Goal: Transaction & Acquisition: Purchase product/service

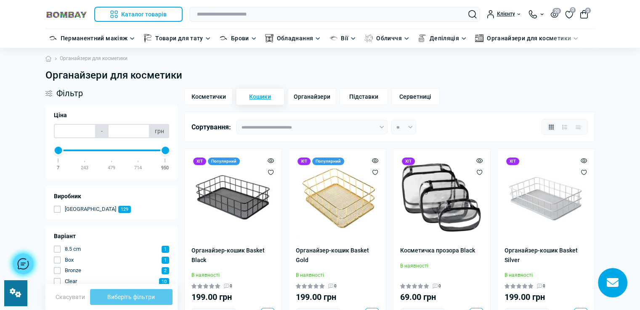
click at [256, 95] on span "Кошики" at bounding box center [260, 96] width 22 height 9
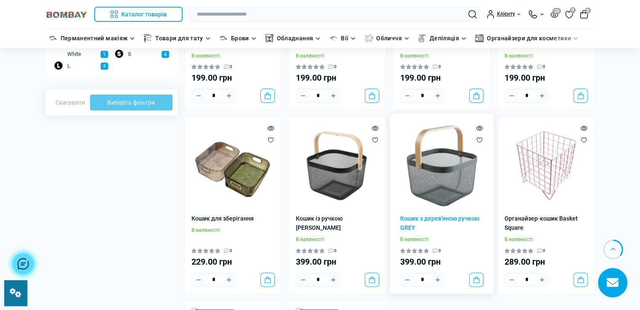
scroll to position [210, 0]
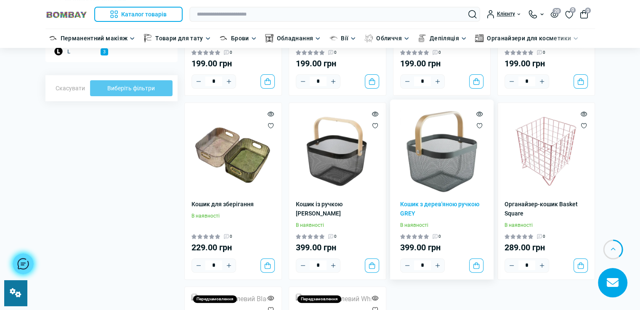
click at [447, 160] on img at bounding box center [441, 151] width 83 height 83
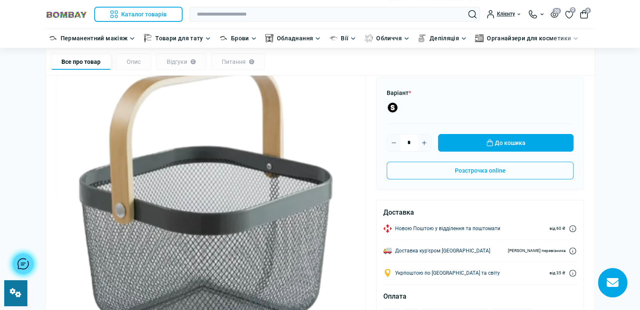
scroll to position [42, 0]
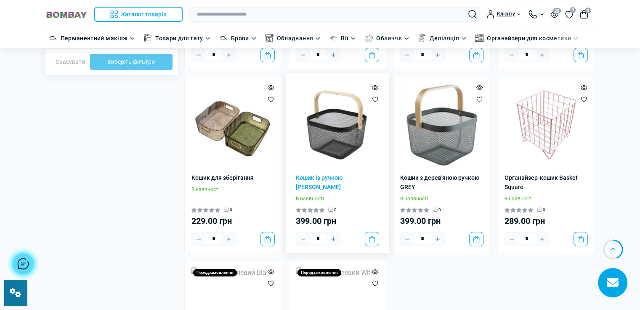
click at [346, 140] on img at bounding box center [337, 124] width 83 height 83
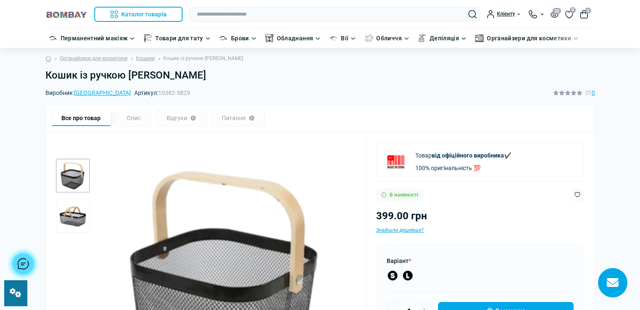
click at [74, 215] on img "2 / 2" at bounding box center [73, 216] width 34 height 34
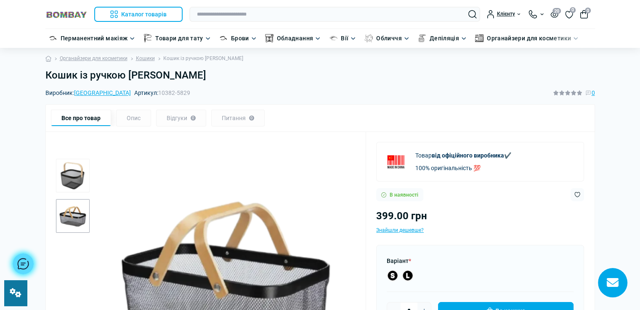
click at [76, 169] on img "1 / 2" at bounding box center [73, 176] width 34 height 34
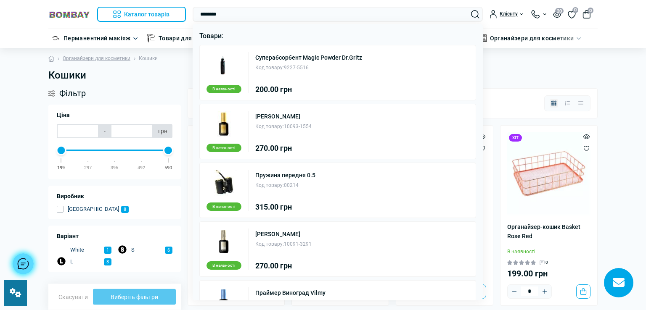
type input "********"
